Goal: Task Accomplishment & Management: Manage account settings

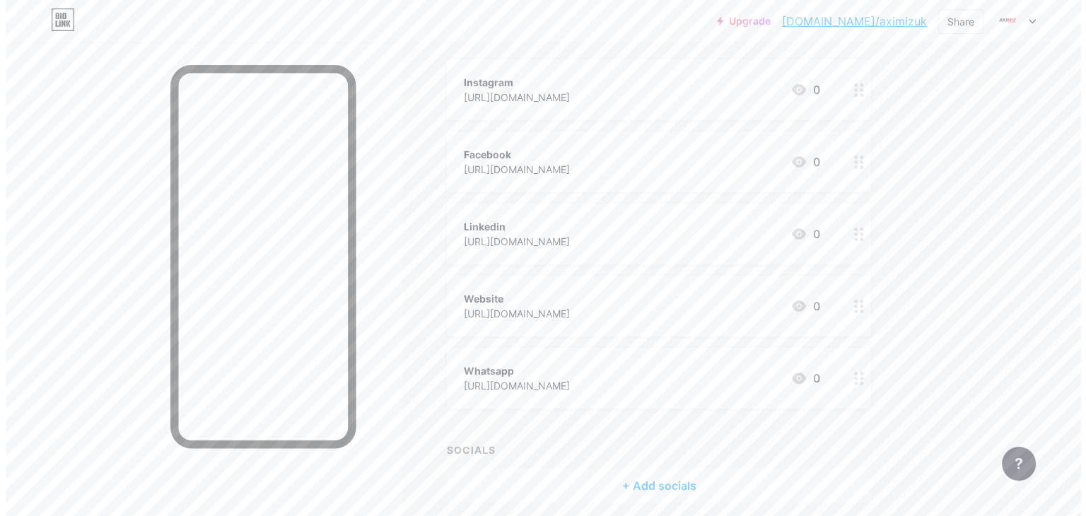
scroll to position [158, 0]
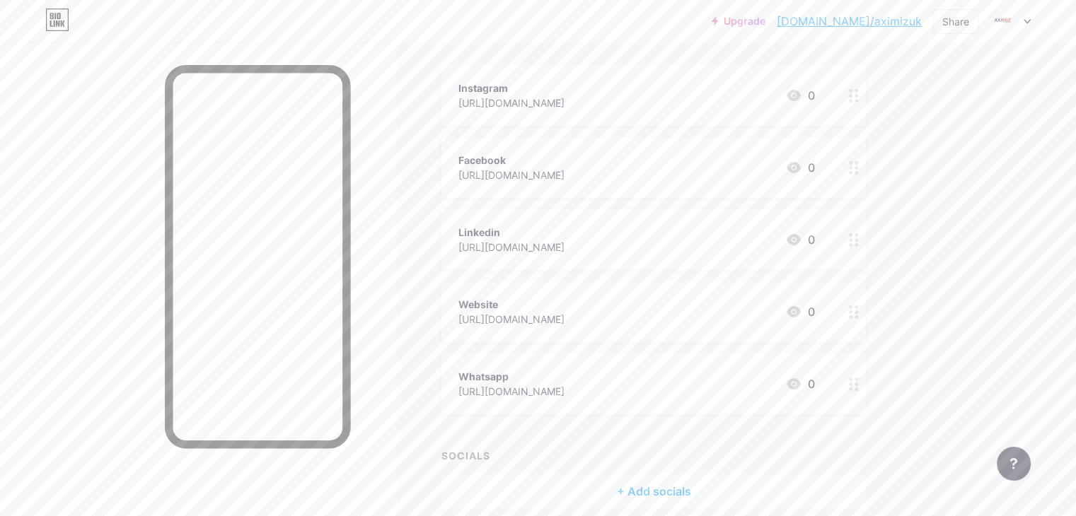
click at [717, 491] on div "+ Add socials" at bounding box center [653, 492] width 424 height 34
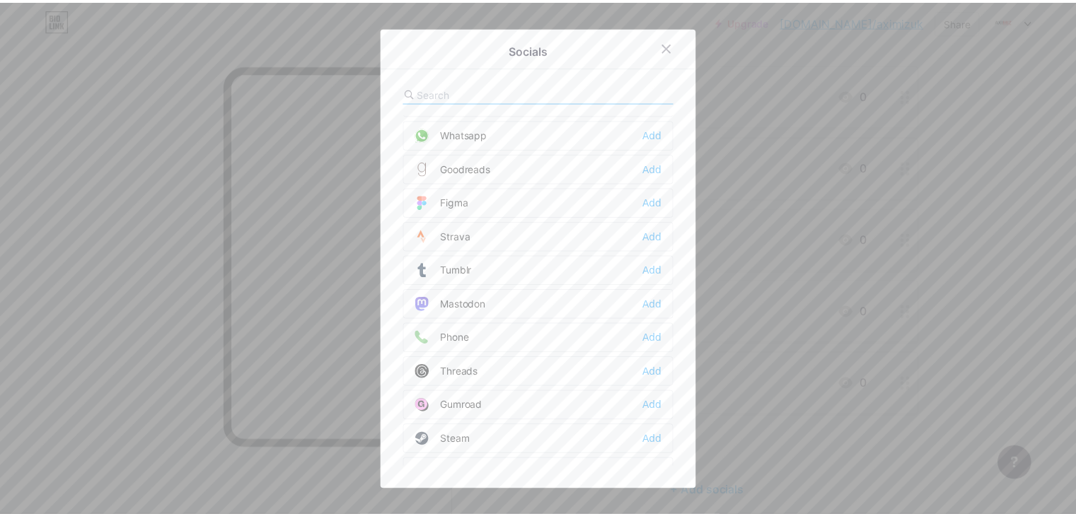
scroll to position [1262, 0]
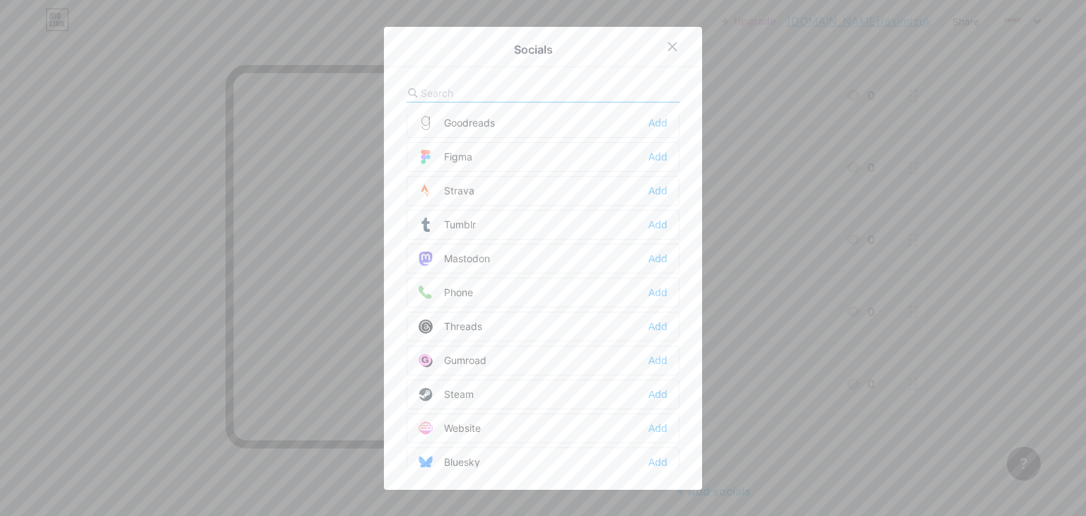
click at [639, 281] on div "Phone Add" at bounding box center [543, 293] width 273 height 30
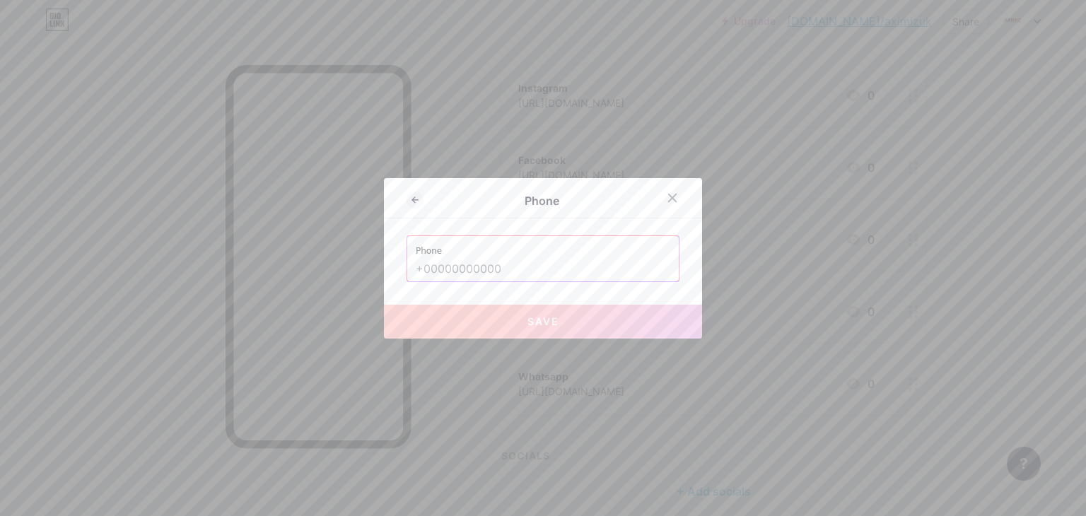
click at [639, 281] on input "text" at bounding box center [543, 269] width 255 height 24
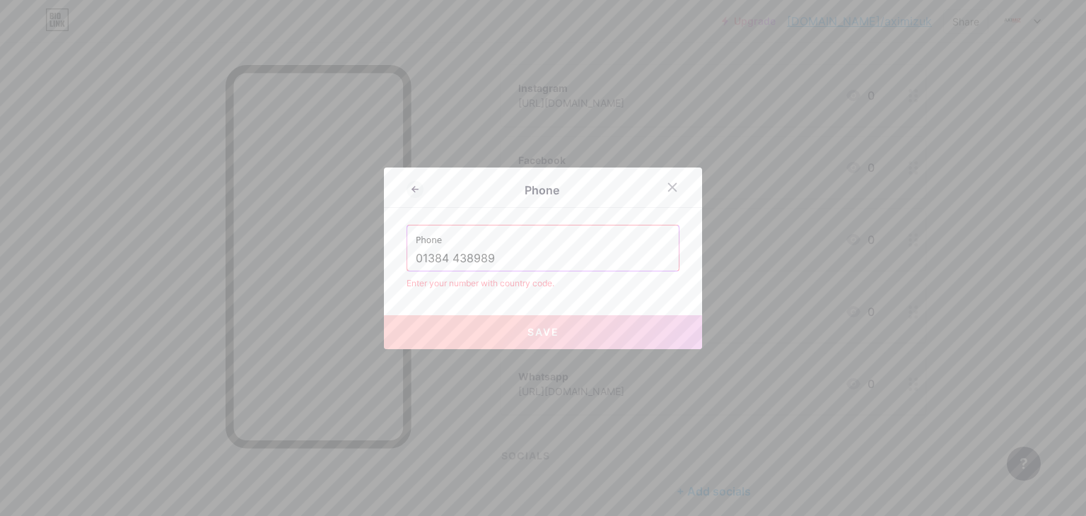
click at [418, 258] on input "01384 438989" at bounding box center [543, 259] width 255 height 24
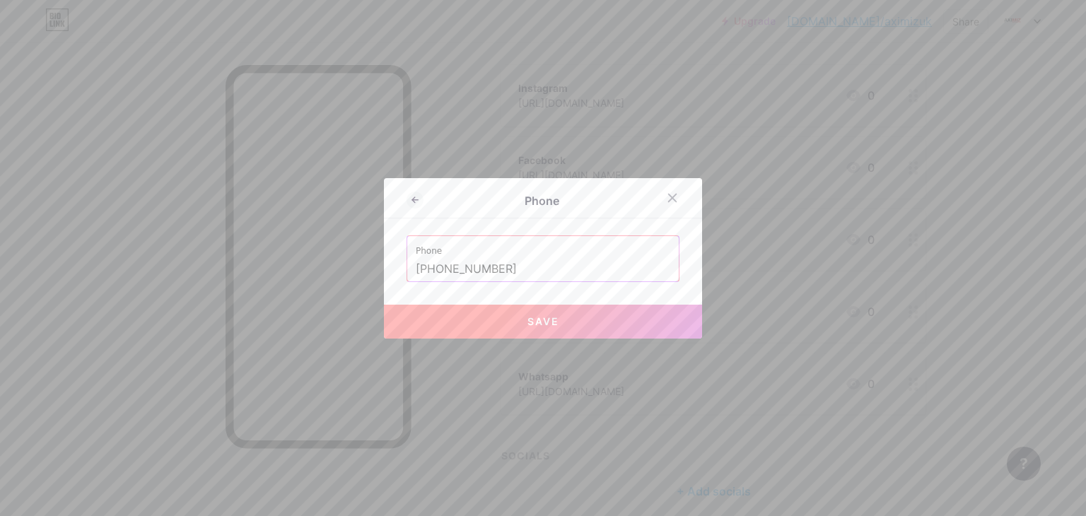
click at [521, 260] on input "[PHONE_NUMBER]" at bounding box center [543, 269] width 255 height 24
click at [542, 310] on button "Save" at bounding box center [543, 322] width 318 height 34
type input "tel:[PHONE_NUMBER]"
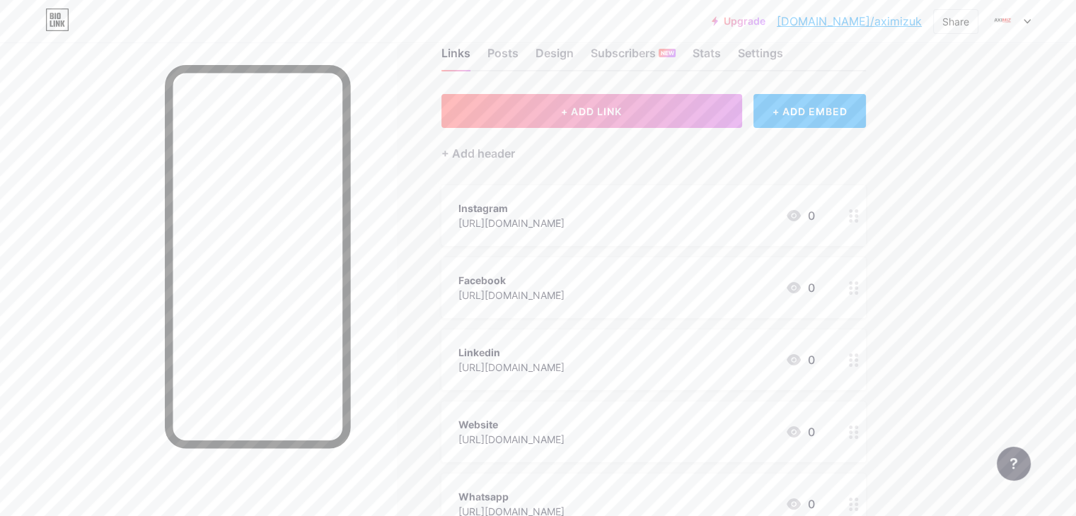
scroll to position [0, 0]
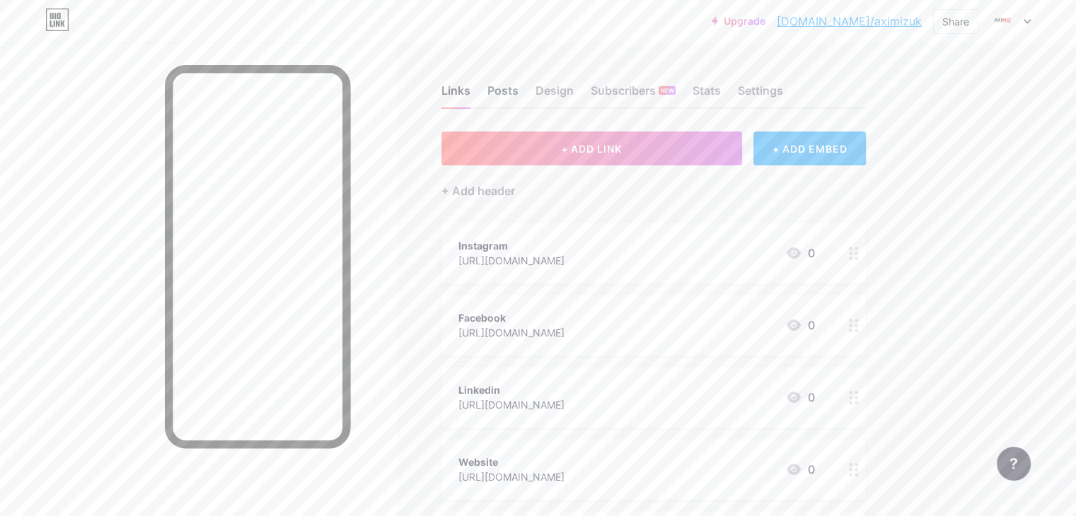
click at [518, 88] on div "Posts" at bounding box center [502, 94] width 31 height 25
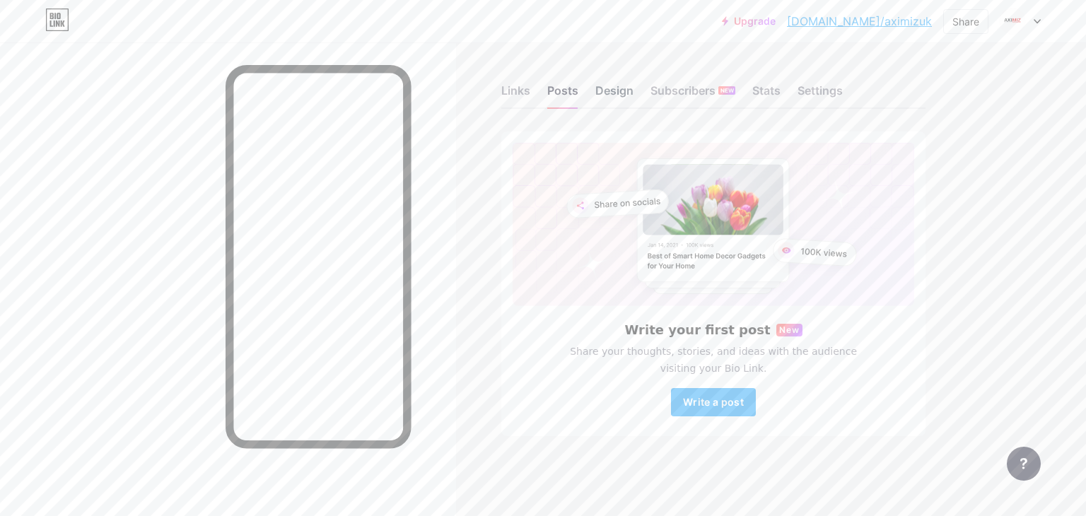
click at [608, 91] on div "Design" at bounding box center [615, 94] width 38 height 25
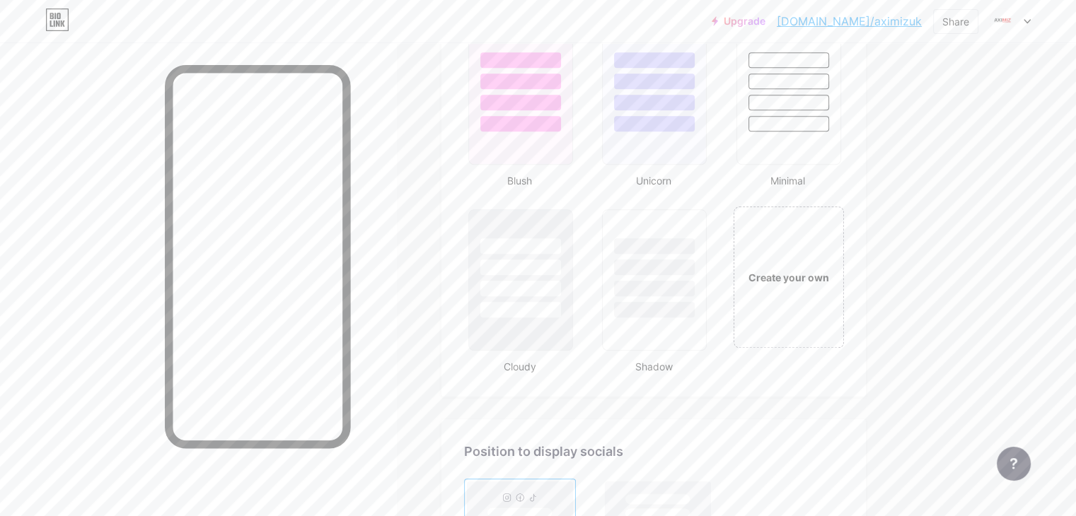
scroll to position [1514, 0]
click at [845, 265] on div "Create your own" at bounding box center [788, 278] width 114 height 146
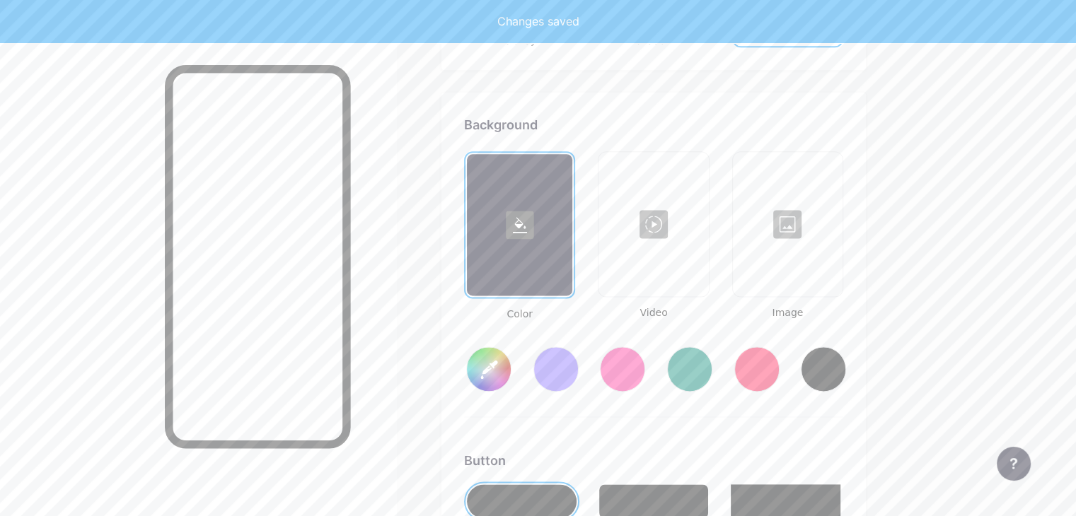
type input "#ffffff"
type input "#000000"
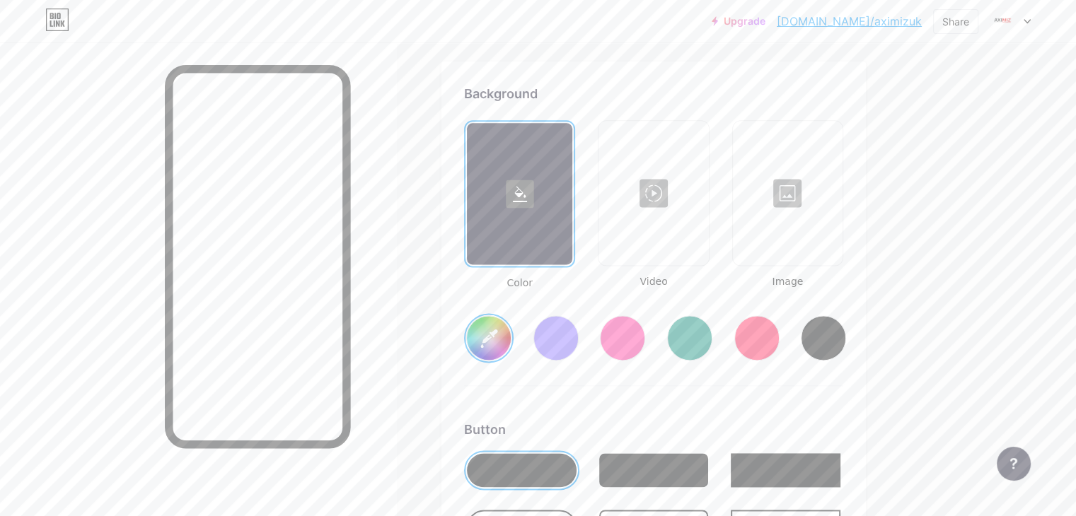
click at [779, 330] on div at bounding box center [756, 337] width 45 height 45
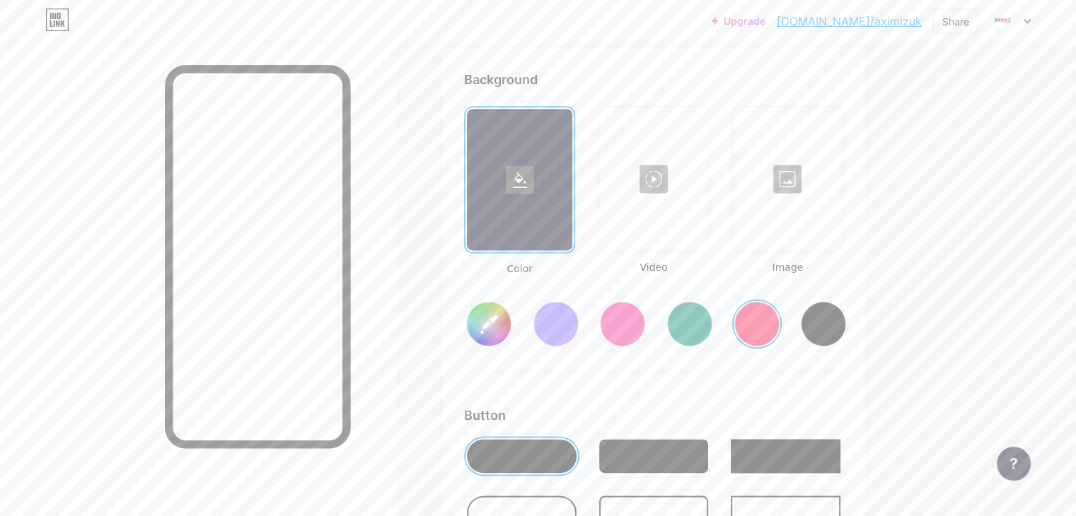
scroll to position [1887, 0]
click at [511, 331] on input "#ff1f54" at bounding box center [489, 324] width 44 height 44
click at [511, 313] on input "#ff0000" at bounding box center [489, 324] width 44 height 44
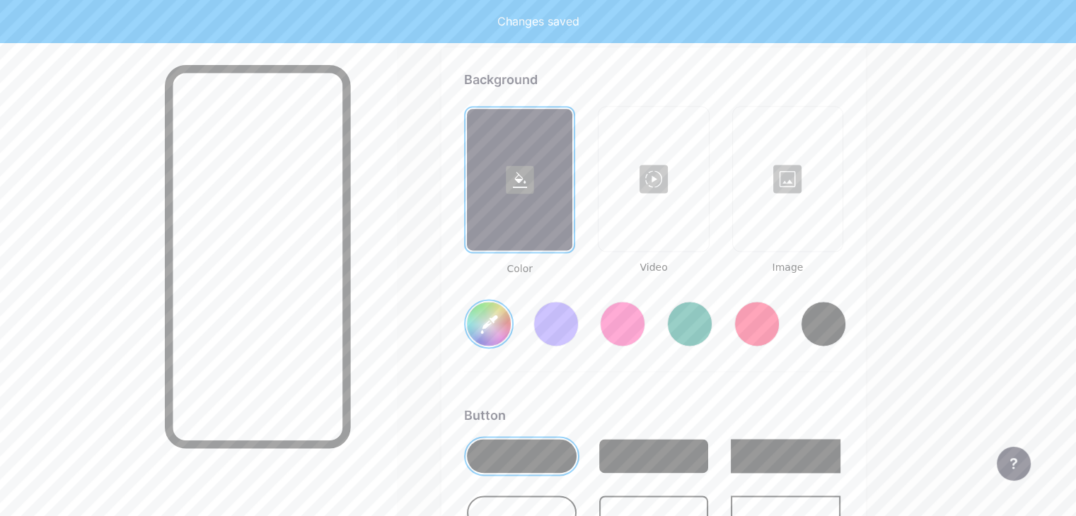
type input "#db0000"
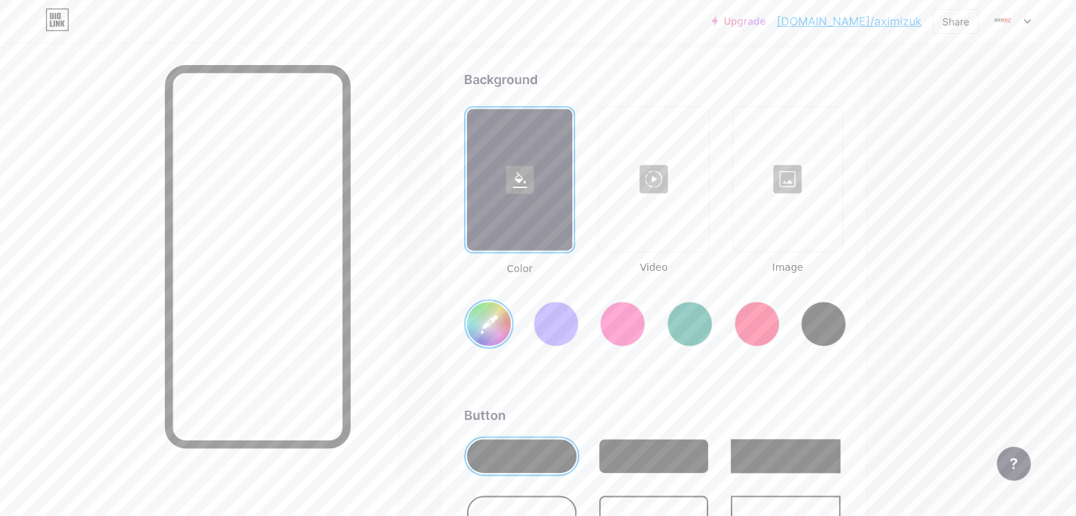
click at [809, 85] on div "Background Color Video Image #db0000 Button #000000 Font Inter Poppins EB Garam…" at bounding box center [653, 489] width 379 height 838
click at [511, 324] on input "#db0000" at bounding box center [489, 324] width 44 height 44
click at [866, 326] on div "Background Color Video Image #db0000 Button #000000 Font Inter Poppins EB Garam…" at bounding box center [653, 488] width 424 height 883
click at [843, 369] on div "Background Color Video Image #db0000 Button #000000 Font Inter Poppins EB Garam…" at bounding box center [653, 489] width 379 height 838
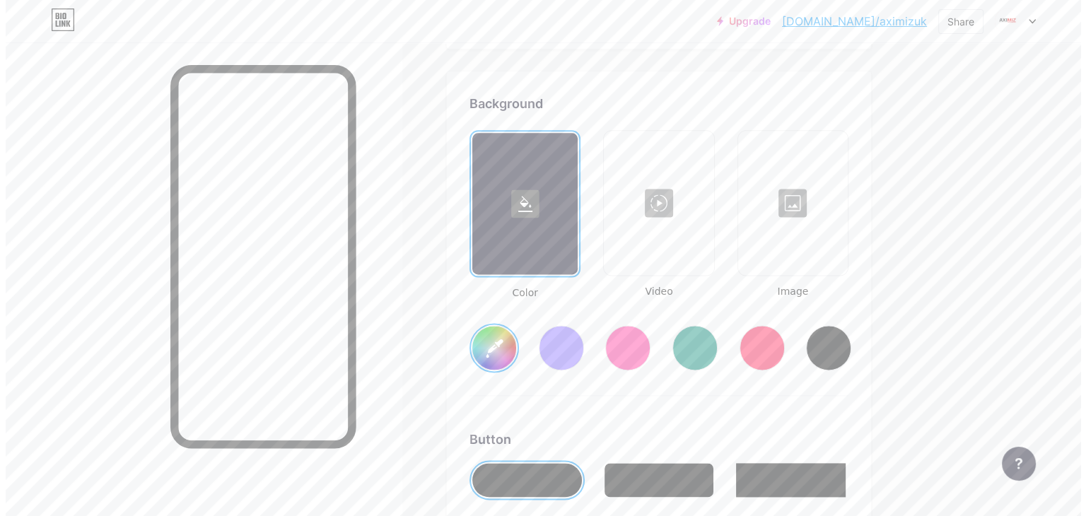
scroll to position [1859, 0]
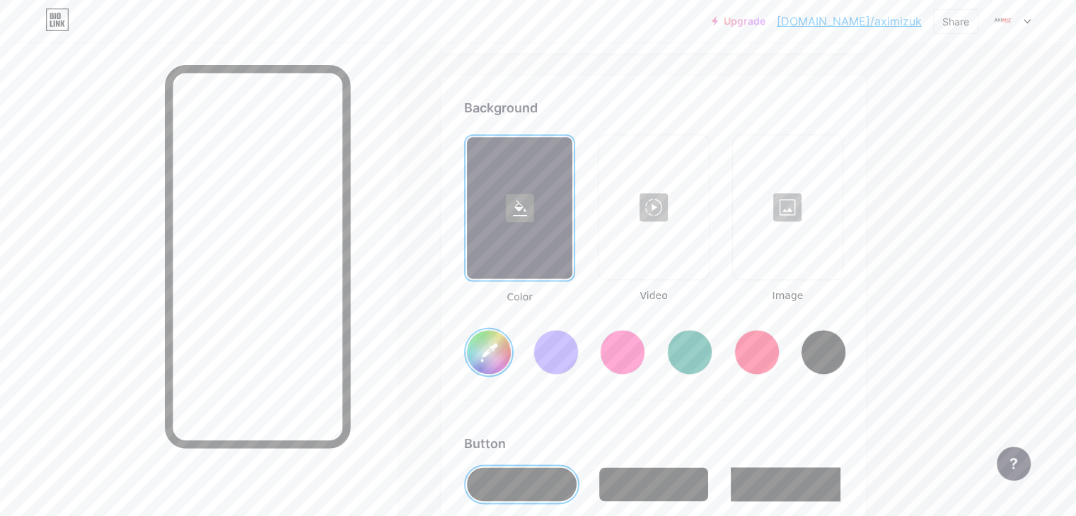
click at [707, 224] on div at bounding box center [653, 207] width 107 height 141
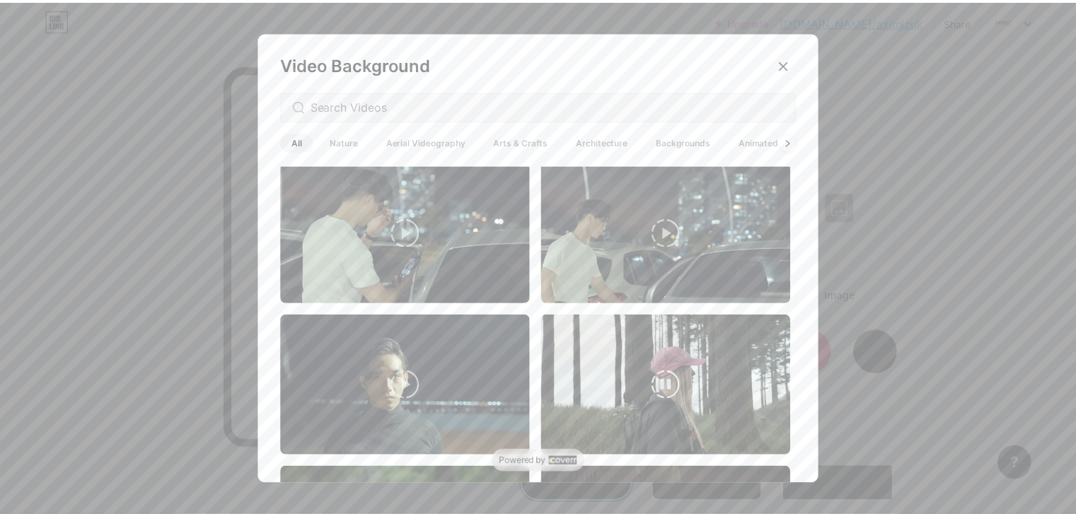
scroll to position [1847, 0]
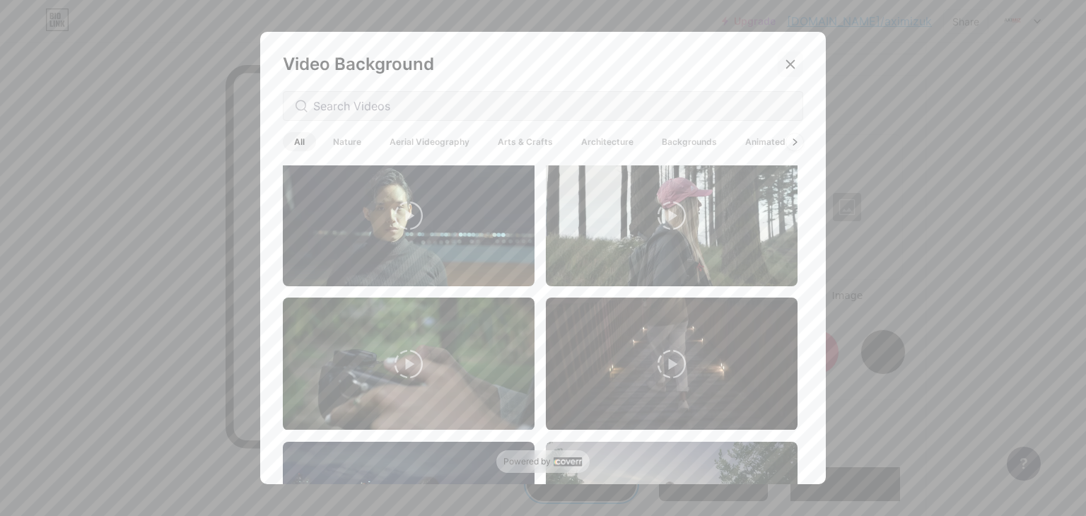
click at [778, 69] on div at bounding box center [790, 64] width 25 height 25
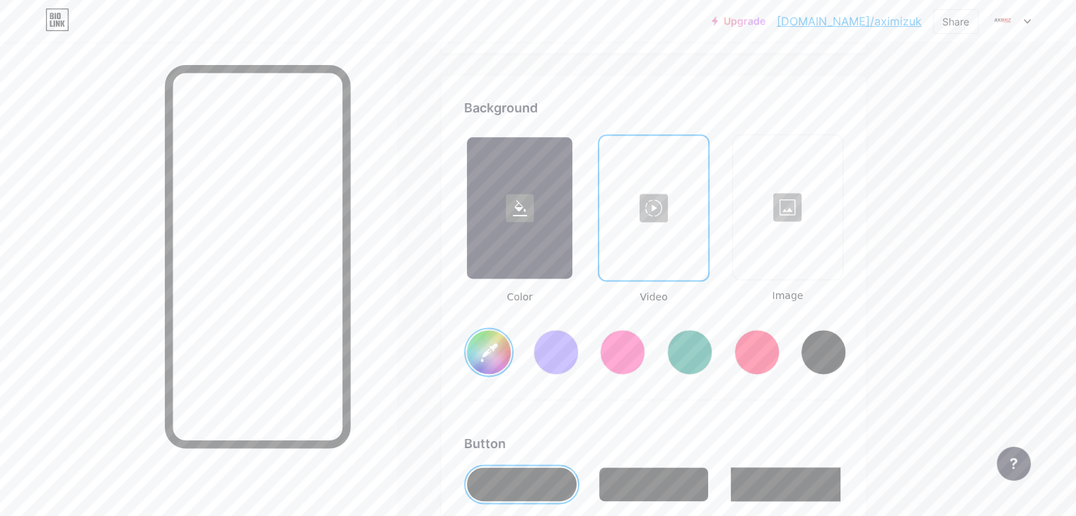
click at [843, 305] on div "#db0000" at bounding box center [653, 341] width 379 height 72
click at [841, 235] on div at bounding box center [787, 207] width 107 height 141
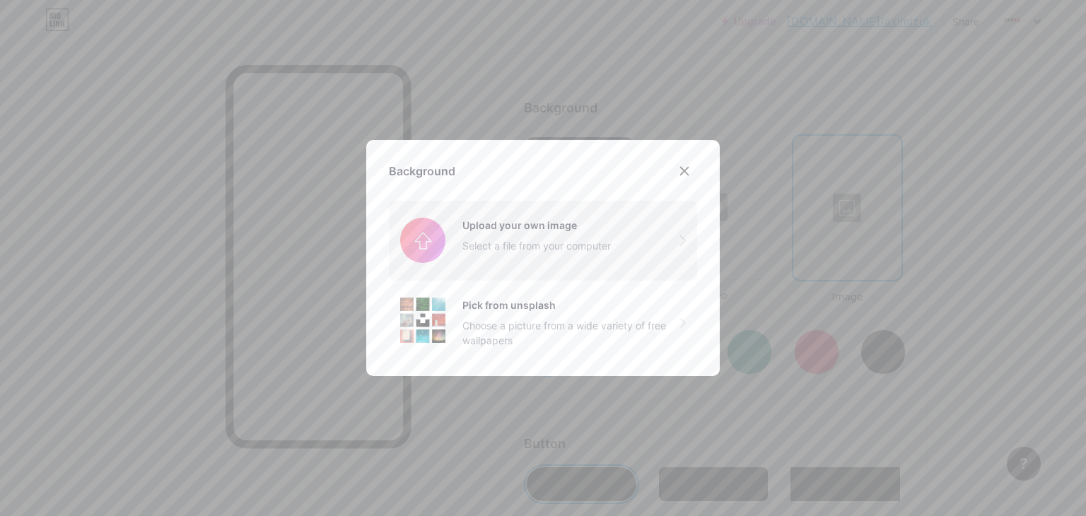
click at [532, 272] on input "file" at bounding box center [543, 240] width 308 height 79
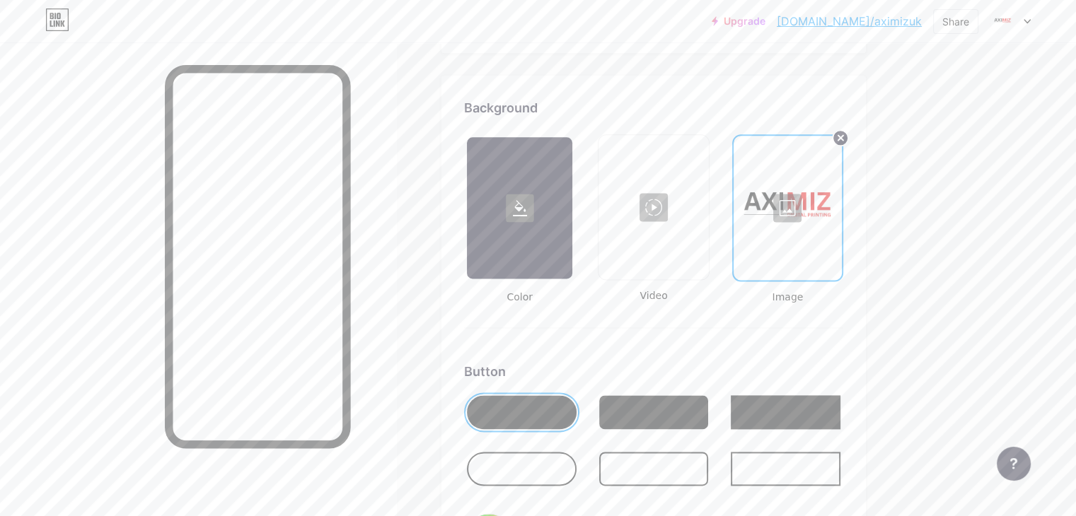
click at [572, 247] on div at bounding box center [519, 207] width 105 height 141
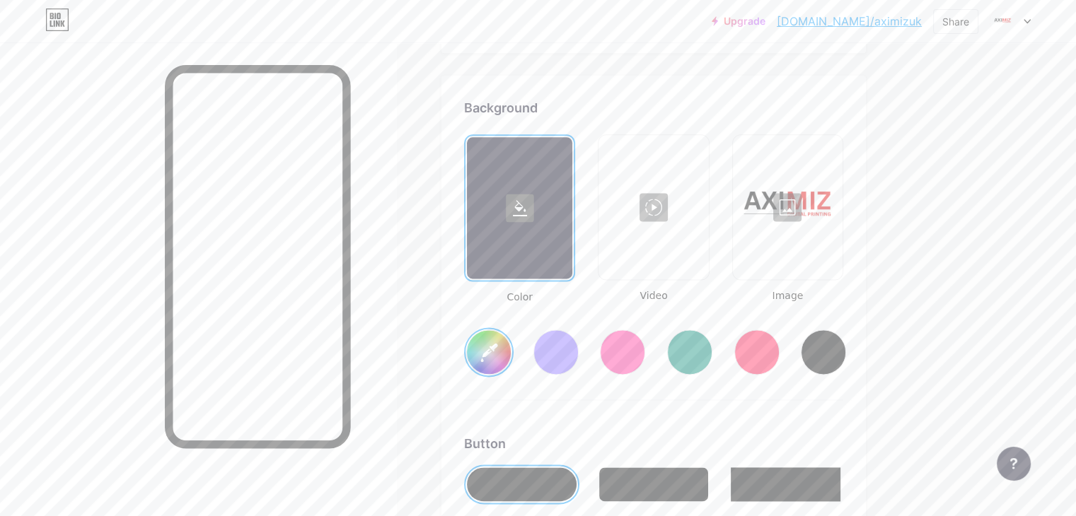
click at [521, 350] on div "Background Color Video Image #db0000 Button #000000 Font Inter Poppins EB Garam…" at bounding box center [653, 517] width 424 height 883
click at [511, 357] on input "#db0000" at bounding box center [489, 352] width 44 height 44
click at [625, 408] on div "Background Color Video Image #db0000 Button #000000 Font Inter Poppins EB Garam…" at bounding box center [653, 517] width 379 height 838
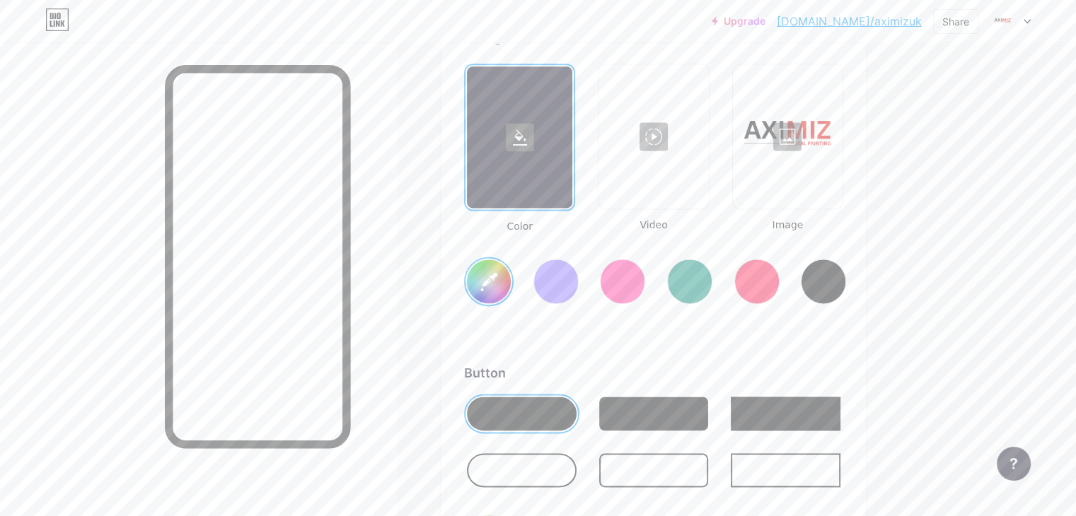
scroll to position [1935, 0]
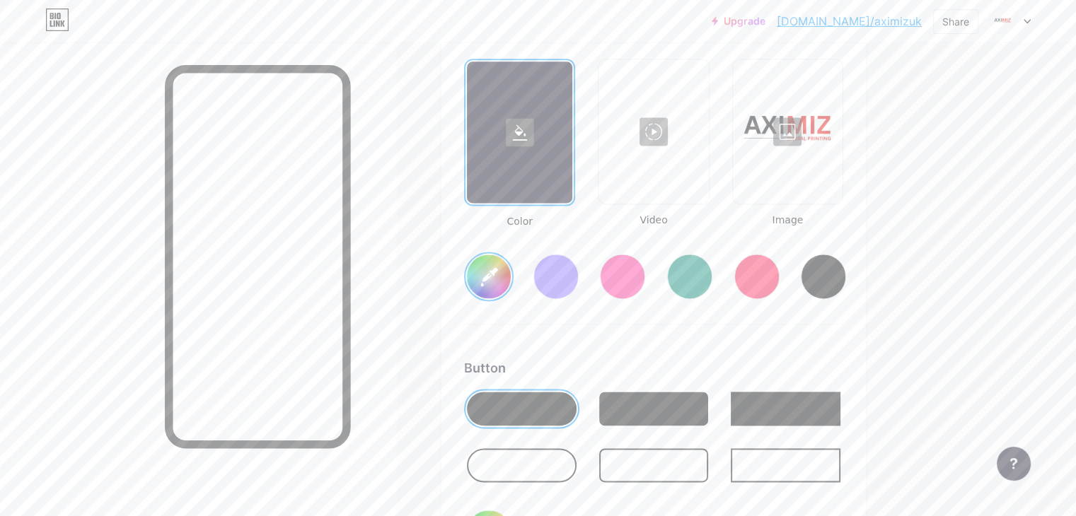
click at [709, 405] on div at bounding box center [654, 409] width 110 height 34
click at [576, 411] on div at bounding box center [522, 409] width 110 height 34
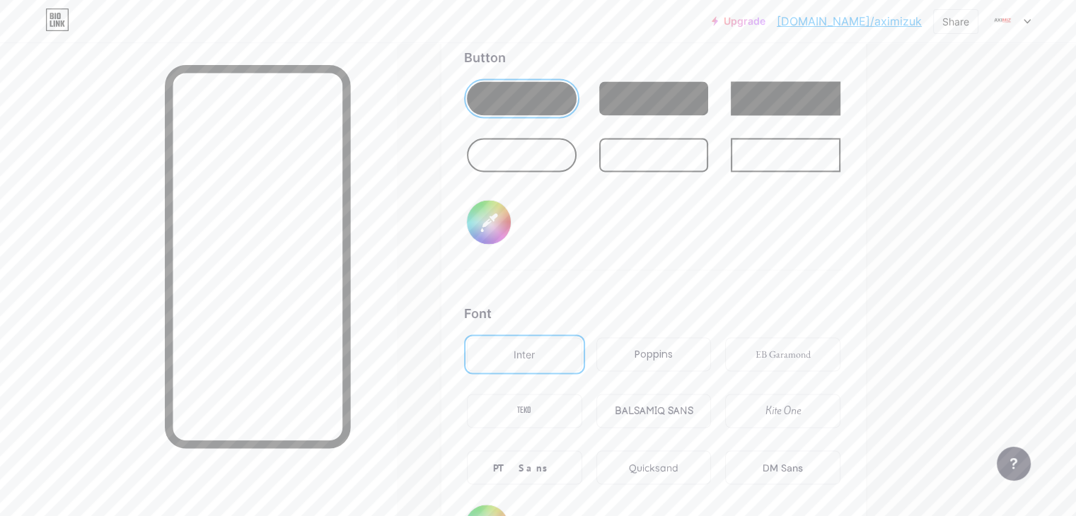
scroll to position [2247, 0]
click at [712, 354] on div "Poppins" at bounding box center [653, 353] width 115 height 34
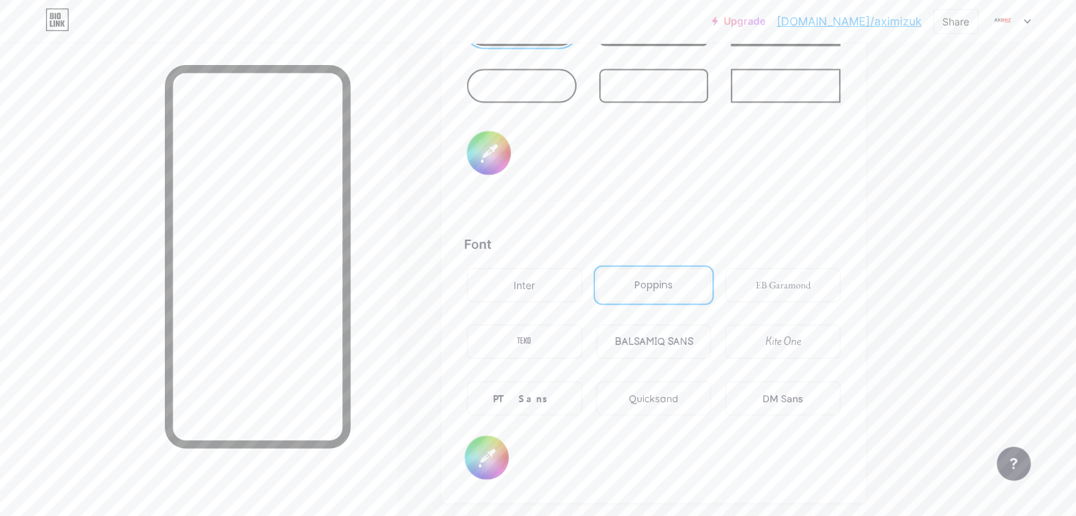
scroll to position [2317, 0]
click at [535, 278] on div "Inter" at bounding box center [524, 283] width 21 height 15
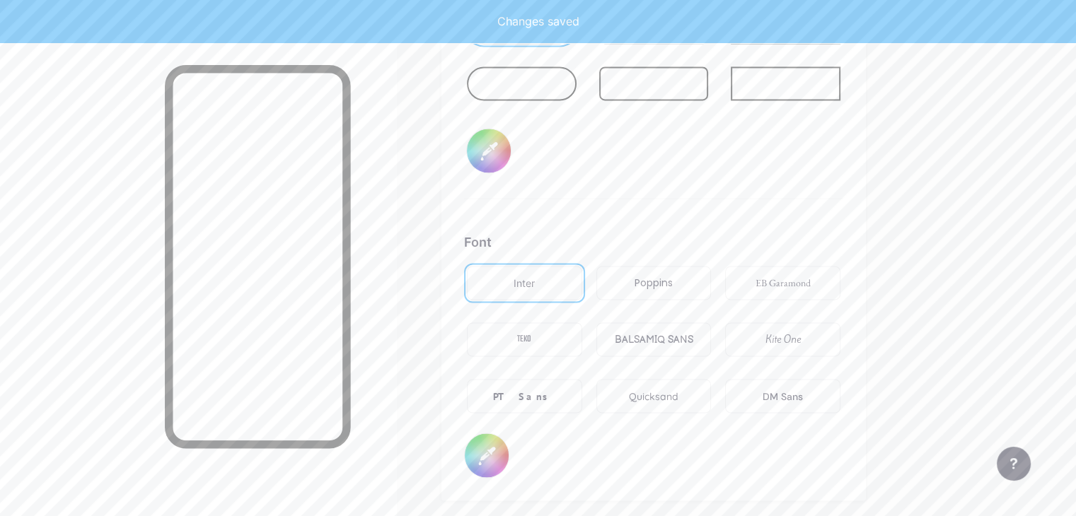
type input "#db0000"
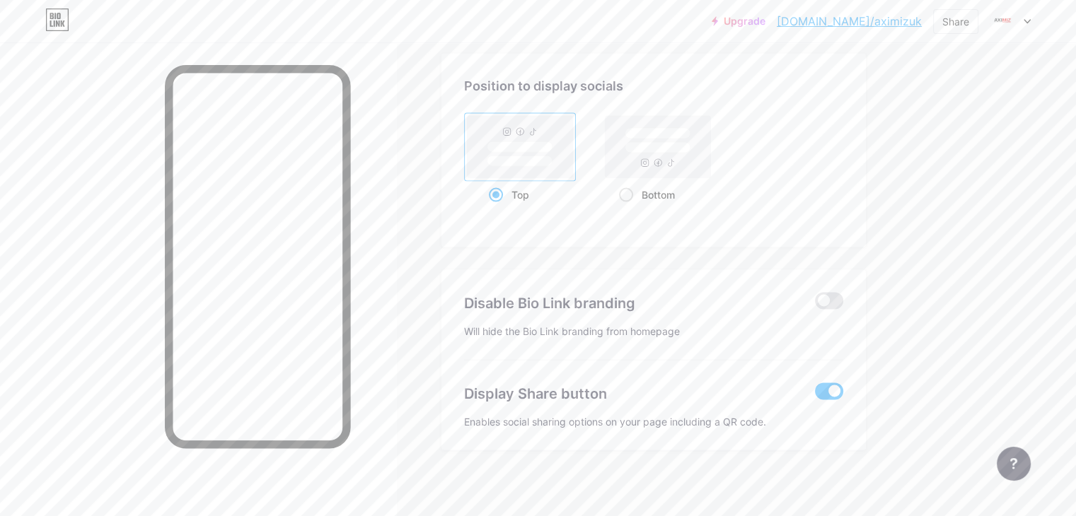
scroll to position [2786, 0]
click at [843, 295] on span at bounding box center [829, 301] width 28 height 17
click at [815, 305] on input "checkbox" at bounding box center [815, 305] width 0 height 0
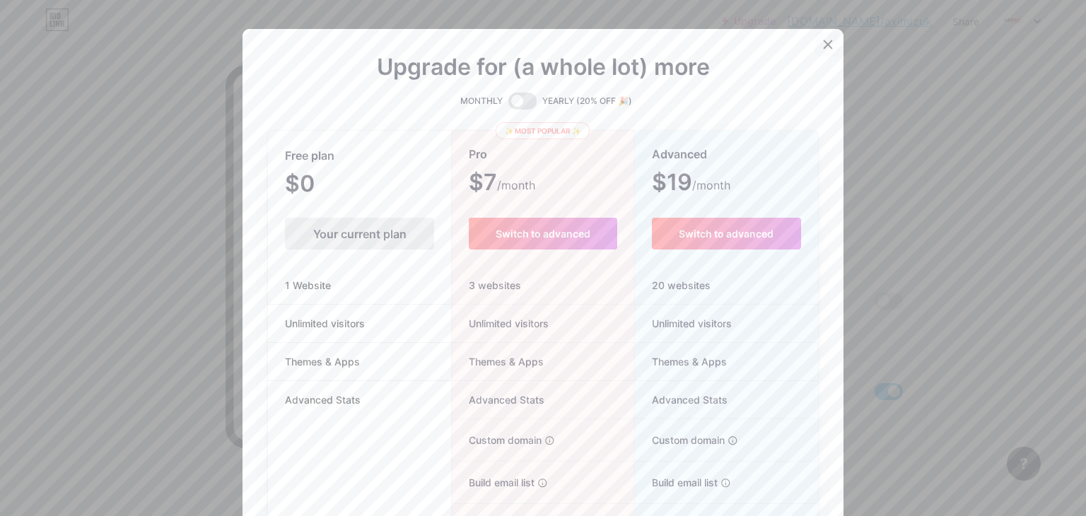
click at [823, 48] on icon at bounding box center [828, 44] width 11 height 11
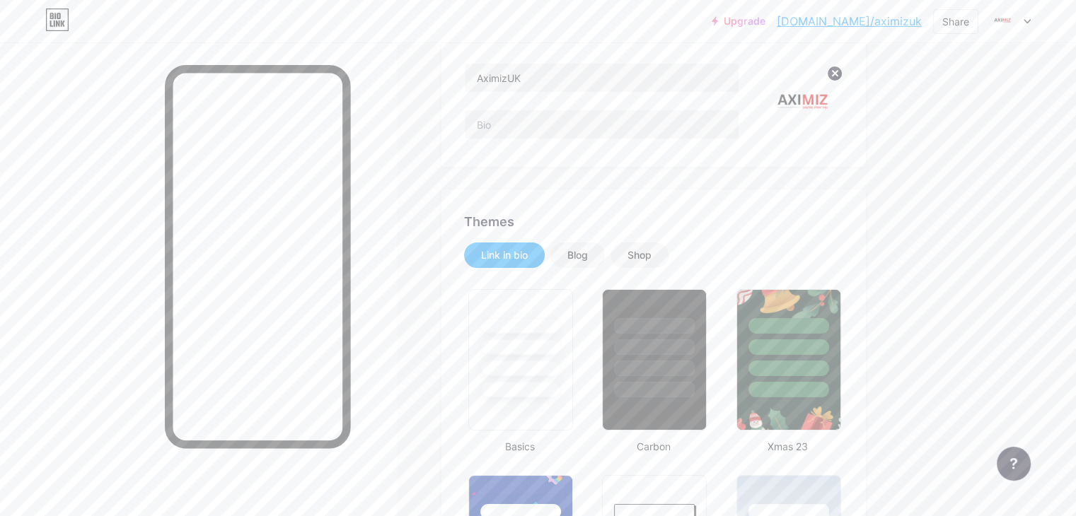
scroll to position [0, 0]
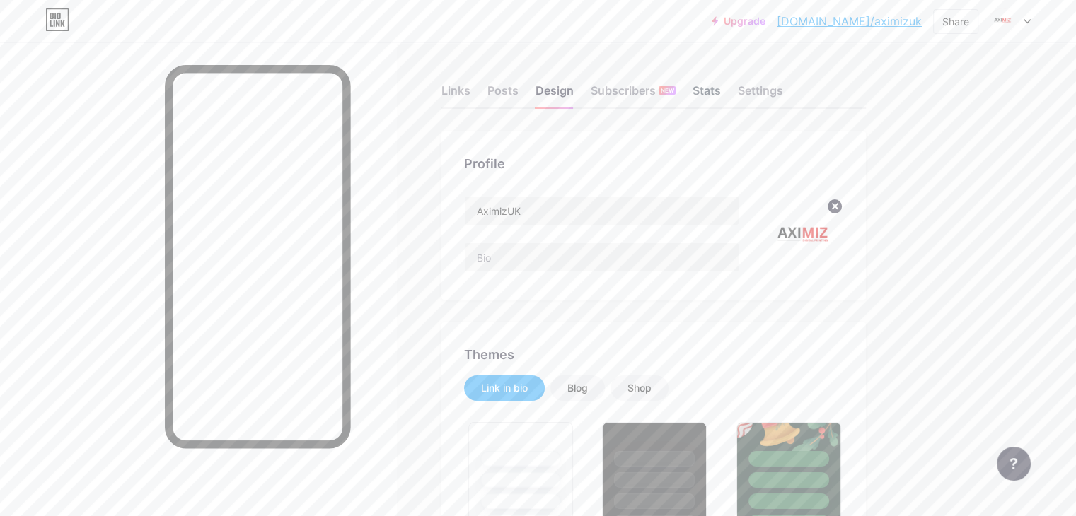
click at [721, 86] on div "Stats" at bounding box center [706, 94] width 28 height 25
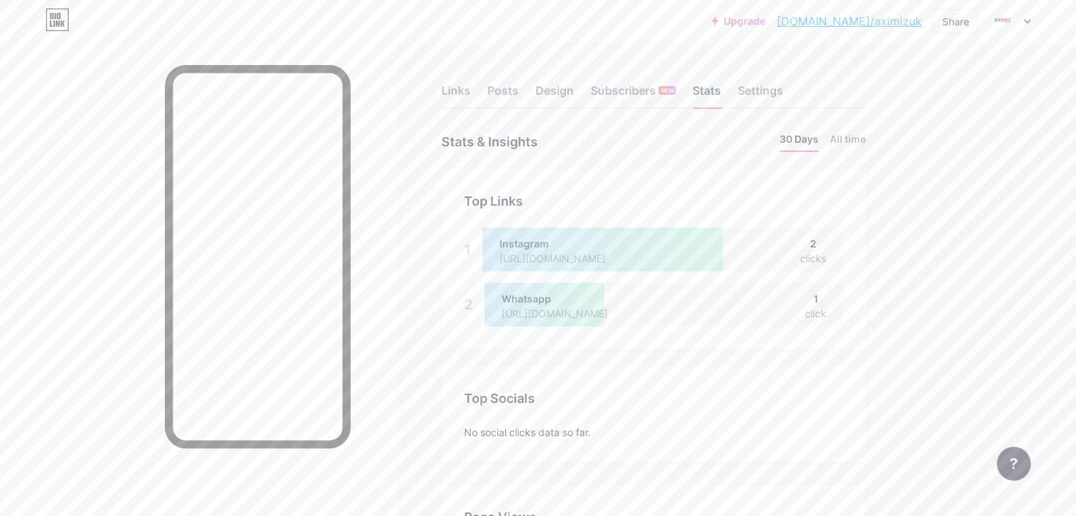
scroll to position [516, 1075]
click at [783, 82] on div "Settings" at bounding box center [760, 94] width 45 height 25
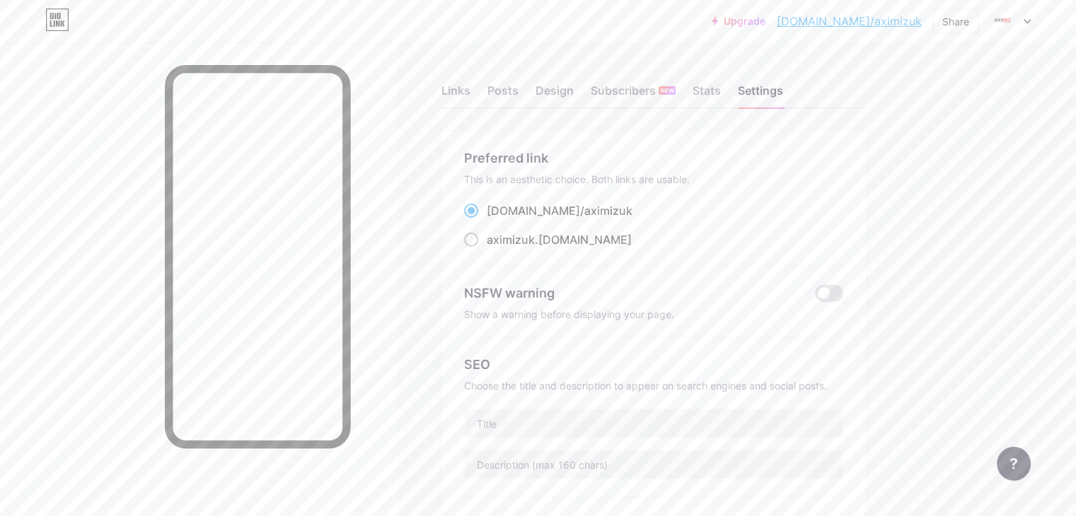
click at [478, 236] on span at bounding box center [471, 240] width 14 height 14
click at [496, 248] on input "aximizuk .[DOMAIN_NAME]" at bounding box center [491, 252] width 9 height 9
radio input "true"
click at [52, 23] on icon at bounding box center [57, 19] width 24 height 23
